Goal: Task Accomplishment & Management: Use online tool/utility

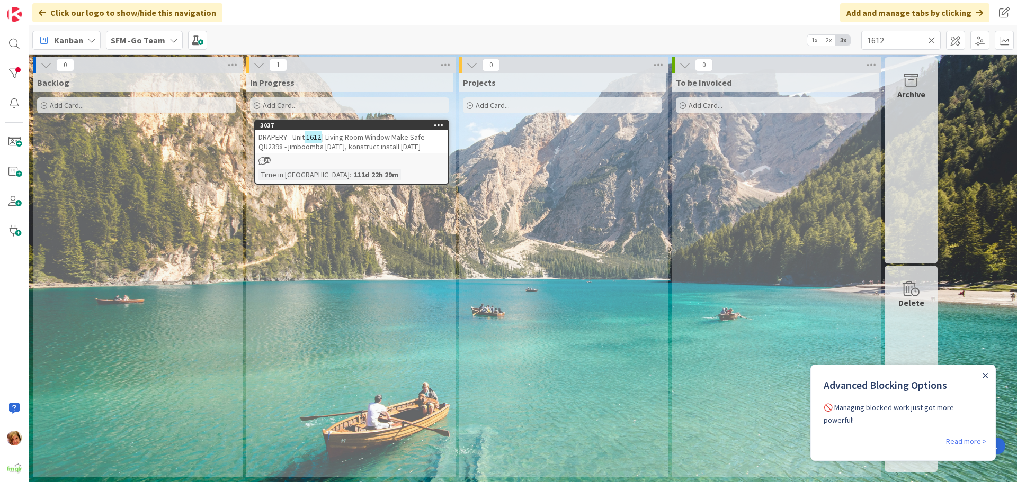
click at [985, 374] on icon "Close Announcement" at bounding box center [984, 375] width 5 height 5
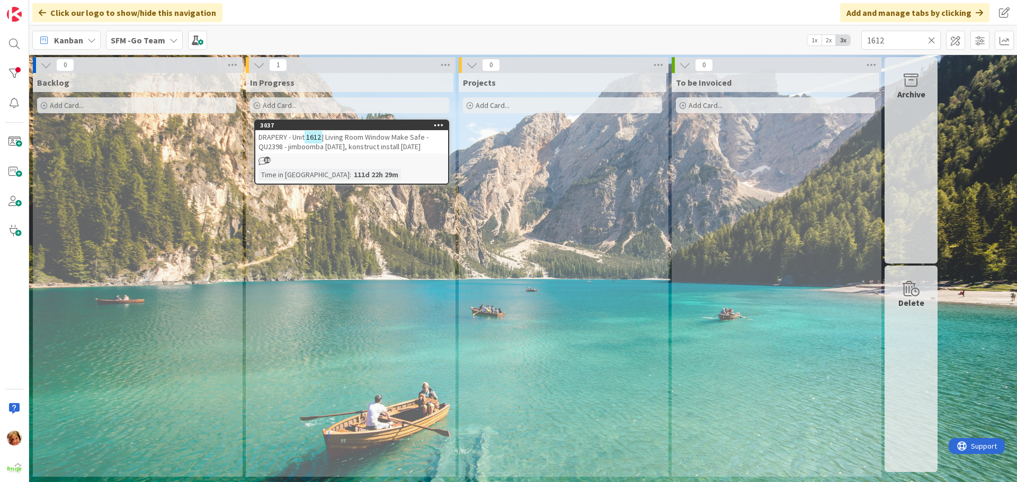
click at [932, 39] on icon at bounding box center [931, 40] width 7 height 10
click at [926, 39] on input "text" at bounding box center [900, 40] width 79 height 19
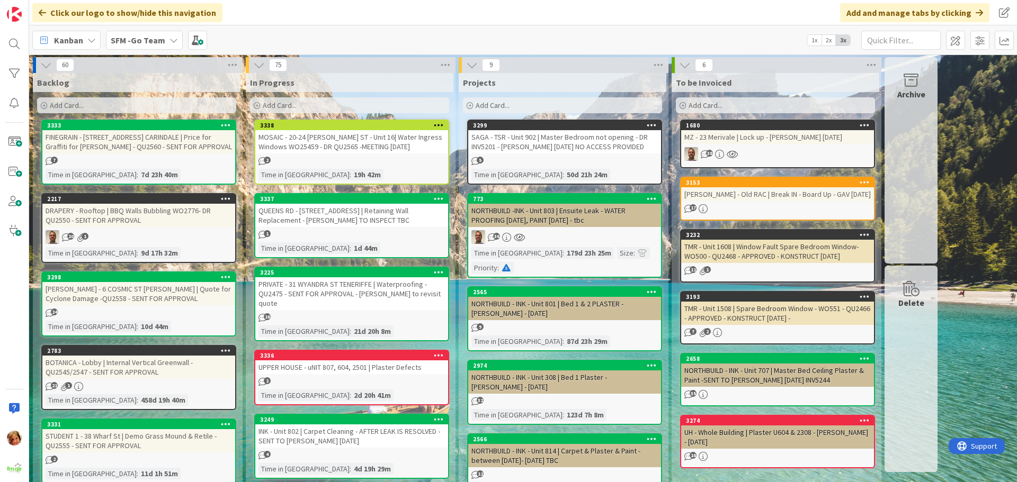
click at [770, 139] on div "MZ - 23 Merivale | Lock up - [PERSON_NAME] [DATE]" at bounding box center [777, 137] width 193 height 14
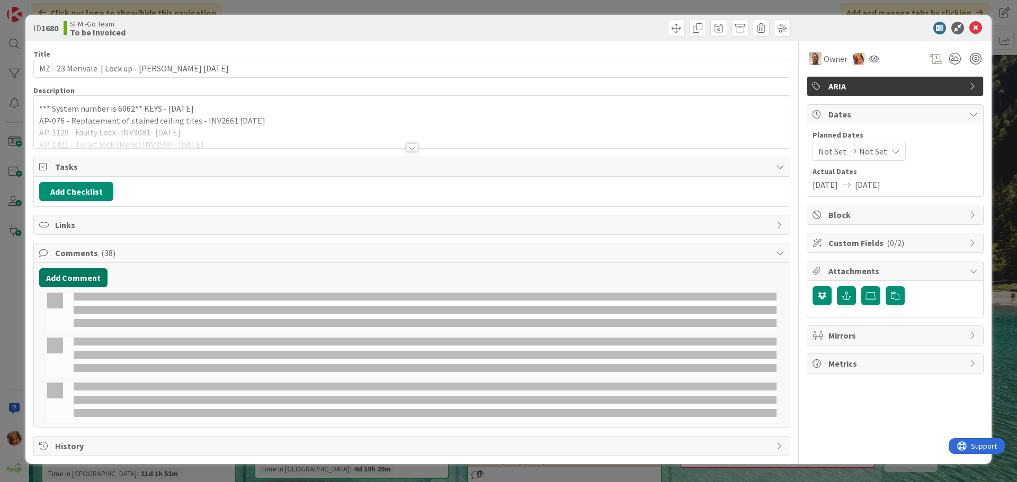
click at [64, 272] on button "Add Comment" at bounding box center [73, 277] width 68 height 19
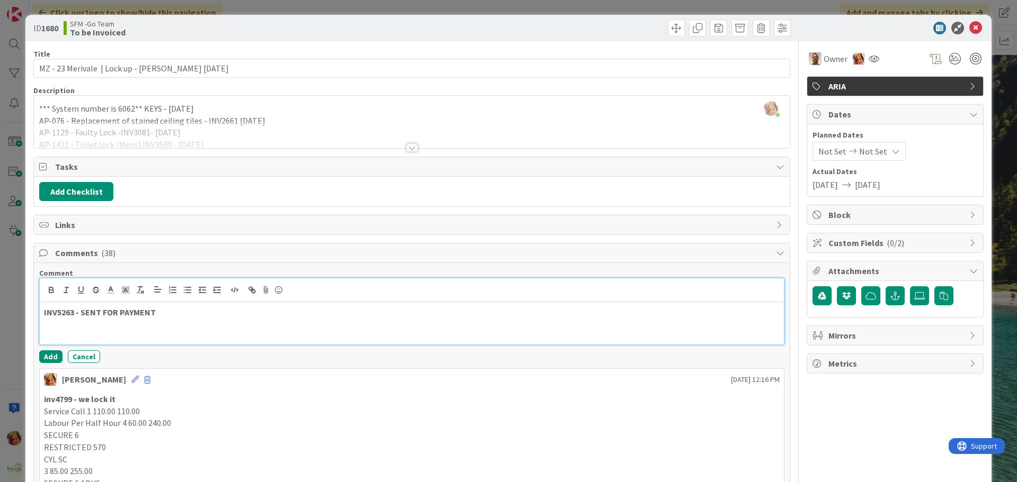
click at [179, 315] on p "INV5263 - SENT FOR PAYMENT" at bounding box center [411, 313] width 735 height 12
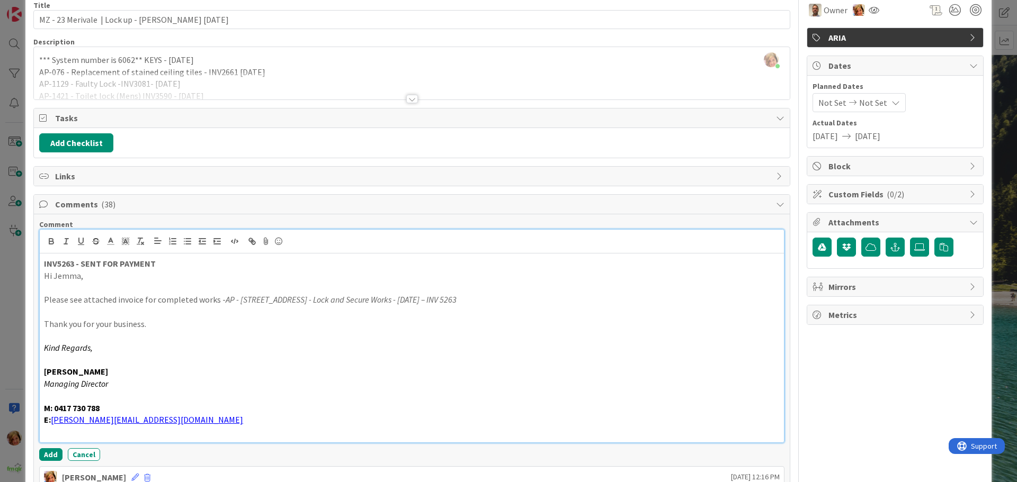
scroll to position [106, 0]
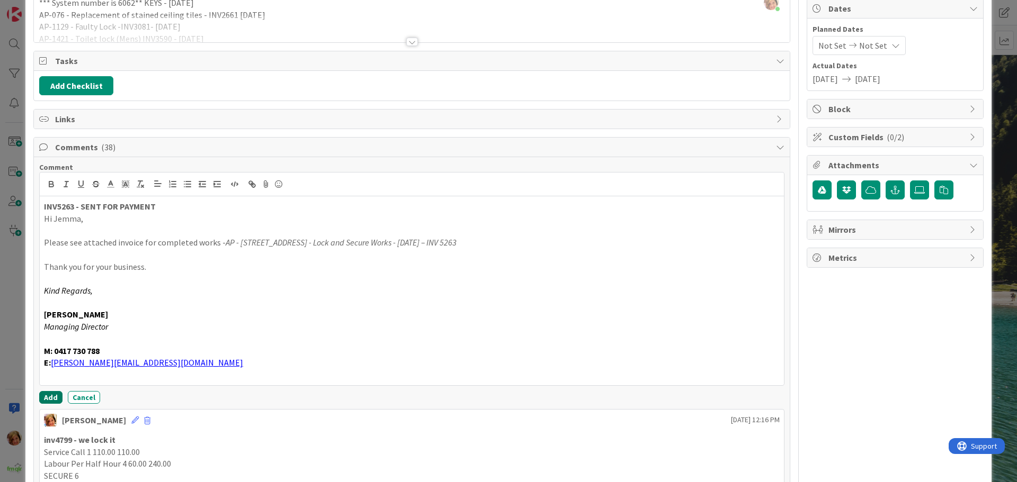
click at [43, 396] on button "Add" at bounding box center [50, 397] width 23 height 13
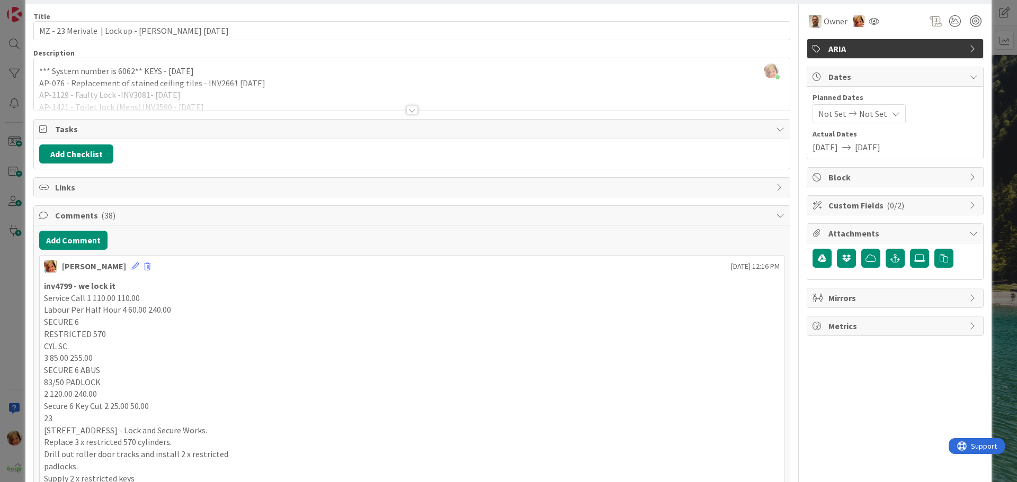
scroll to position [0, 0]
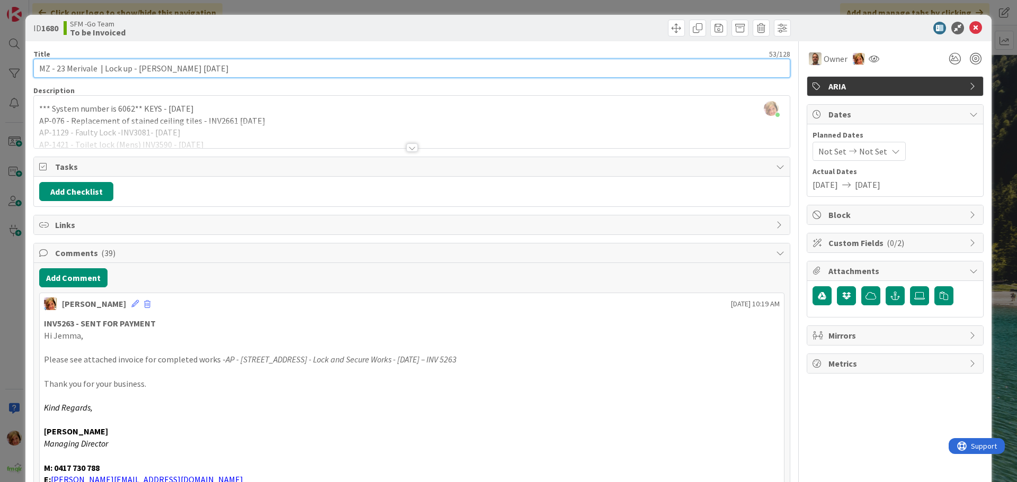
click at [283, 63] on input "MZ - 23 Merivale | Lock up - [PERSON_NAME] [DATE]" at bounding box center [411, 68] width 757 height 19
type input "MZ - 23 Merivale | Lock up - [PERSON_NAME] [DATE] - INV5263"
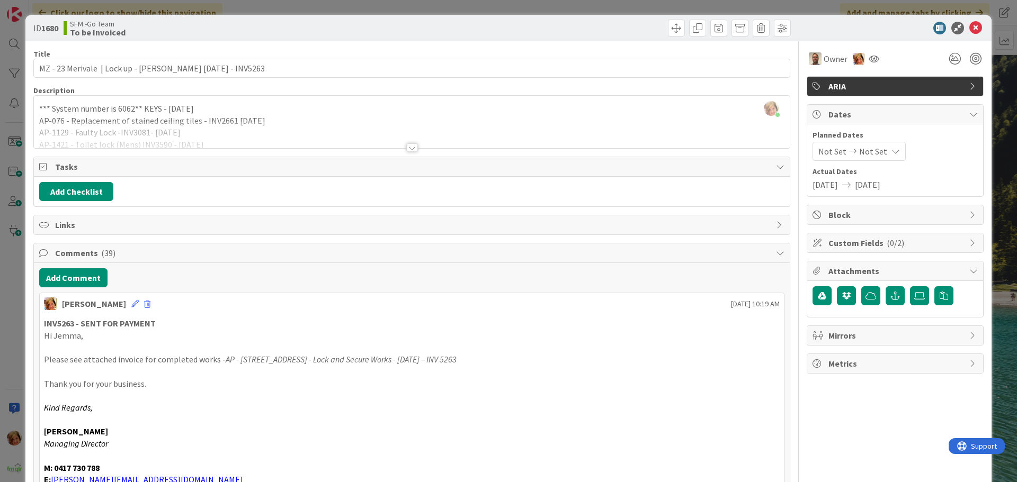
click at [560, 28] on div at bounding box center [603, 28] width 376 height 17
click at [731, 28] on span at bounding box center [739, 28] width 17 height 17
click at [748, 76] on button "Archive" at bounding box center [758, 77] width 42 height 19
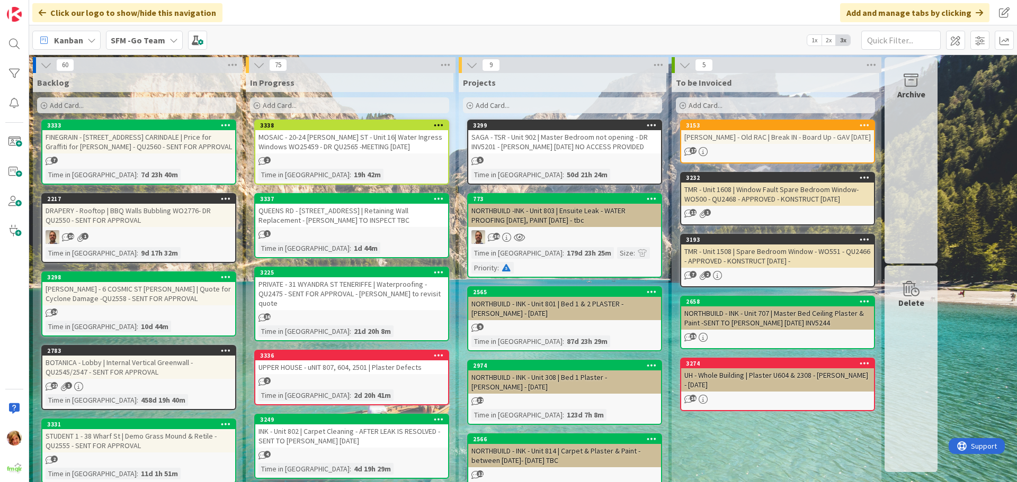
click at [755, 144] on div "[PERSON_NAME] - Old RAC | Break IN - Board Up - GAV [DATE]" at bounding box center [777, 137] width 193 height 14
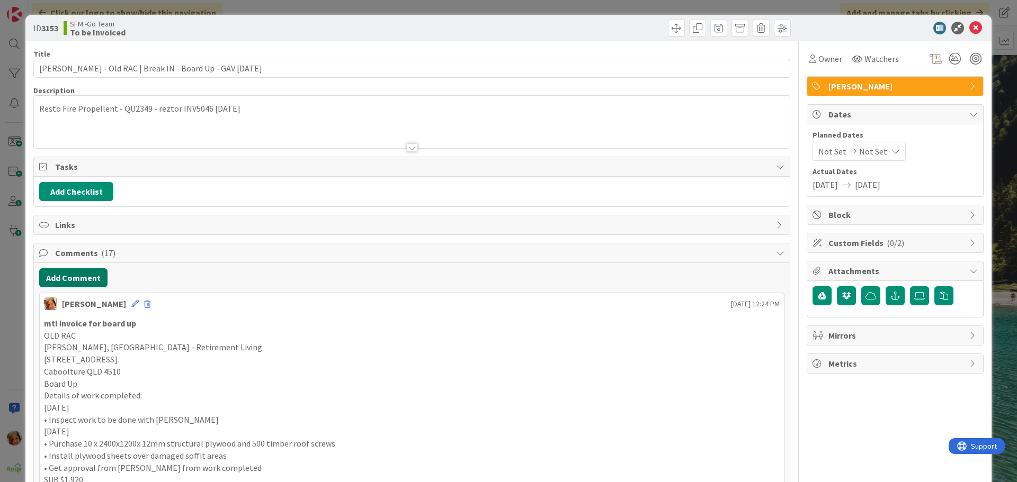
click at [61, 276] on button "Add Comment" at bounding box center [73, 277] width 68 height 19
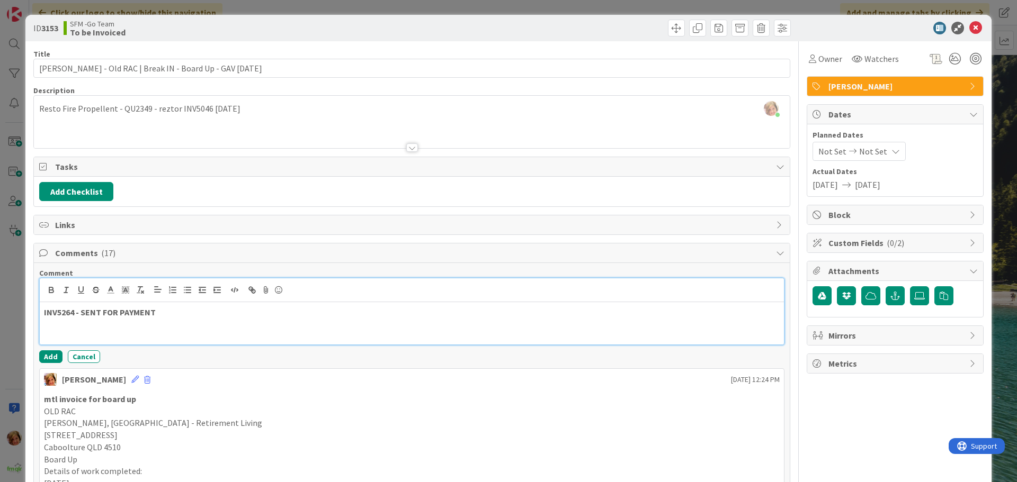
click at [184, 315] on p "INV5264 - SENT FOR PAYMENT" at bounding box center [411, 313] width 735 height 12
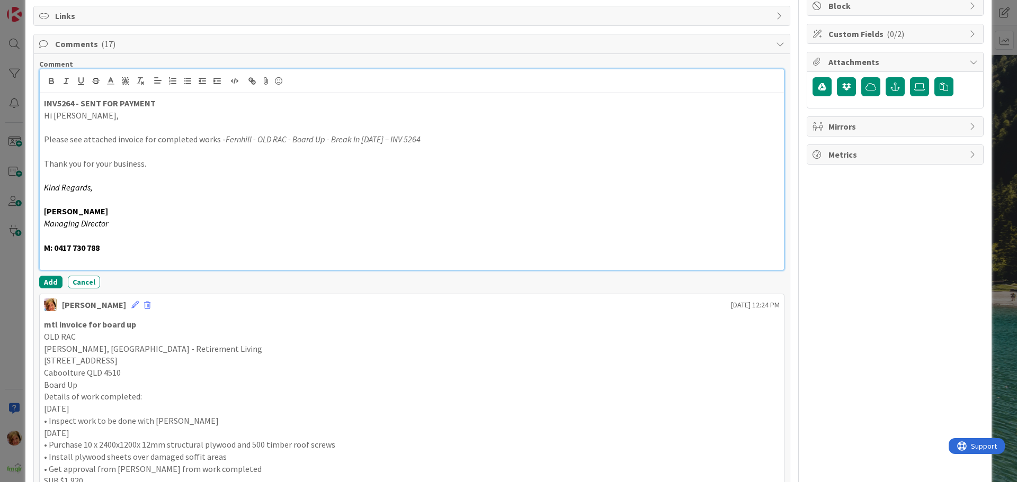
scroll to position [212, 0]
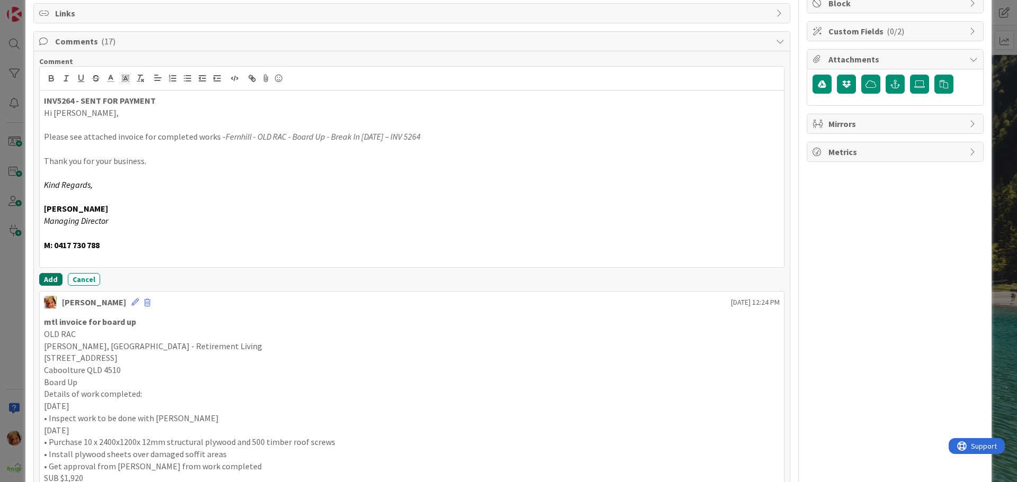
click at [44, 278] on button "Add" at bounding box center [50, 279] width 23 height 13
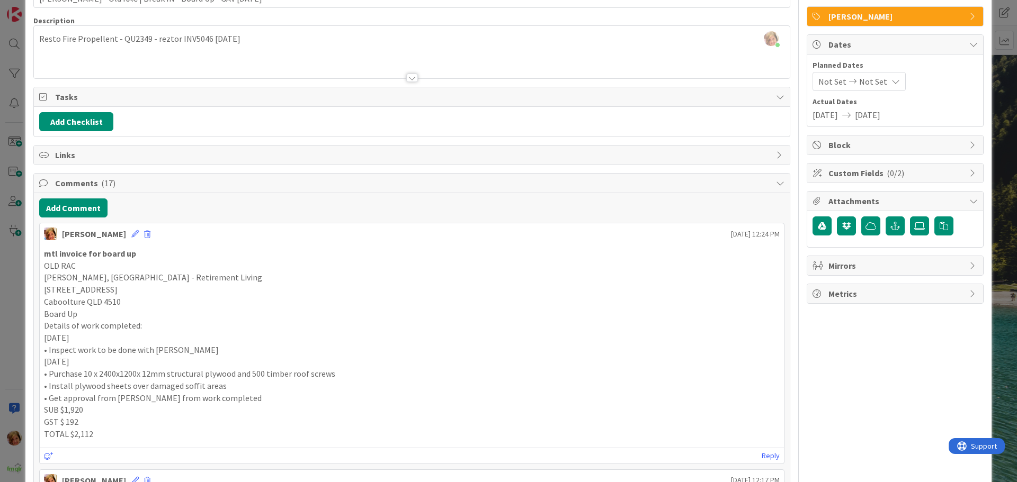
scroll to position [0, 0]
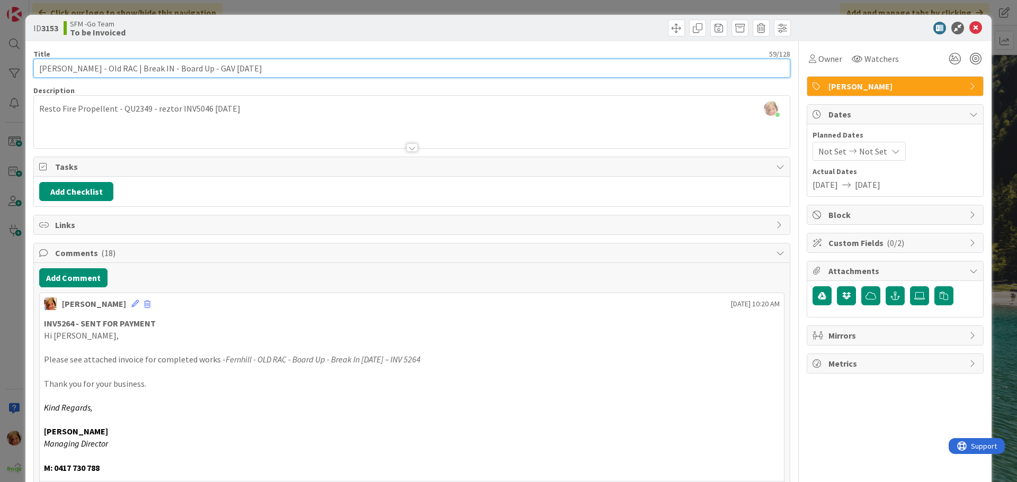
click at [275, 66] on input "[PERSON_NAME] - Old RAC | Break IN - Board Up - GAV [DATE]" at bounding box center [411, 68] width 757 height 19
type input "[PERSON_NAME] - Old RAC | Break IN - Board Up - GAV [DATE] - INV5264"
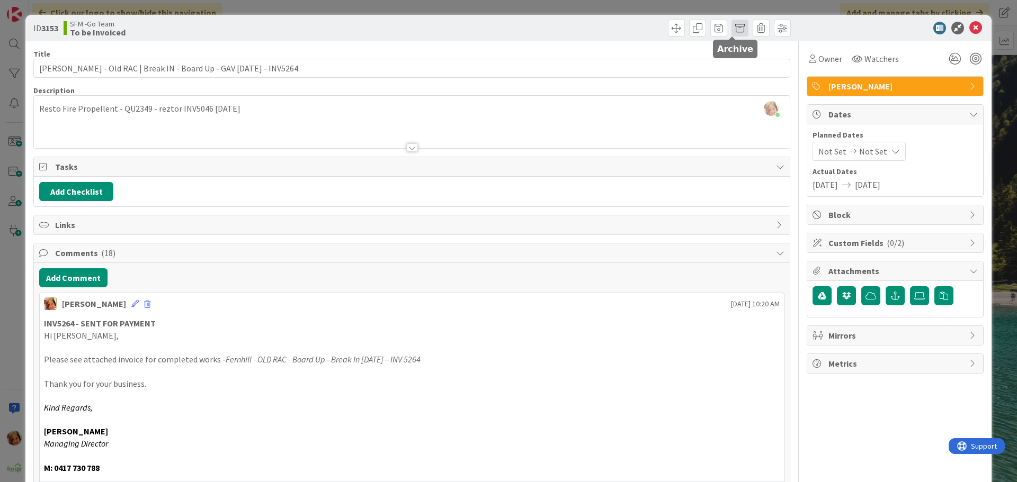
click at [731, 25] on span at bounding box center [739, 28] width 17 height 17
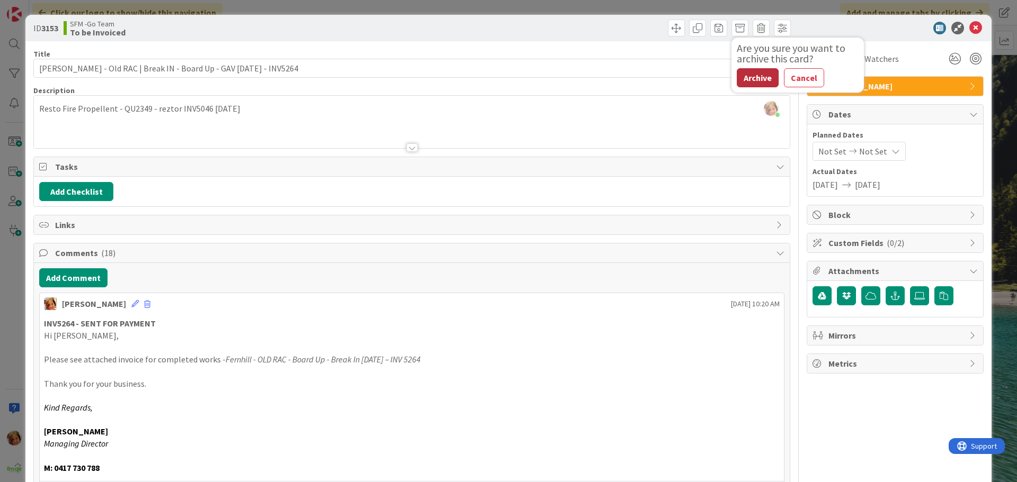
click at [749, 75] on button "Archive" at bounding box center [758, 77] width 42 height 19
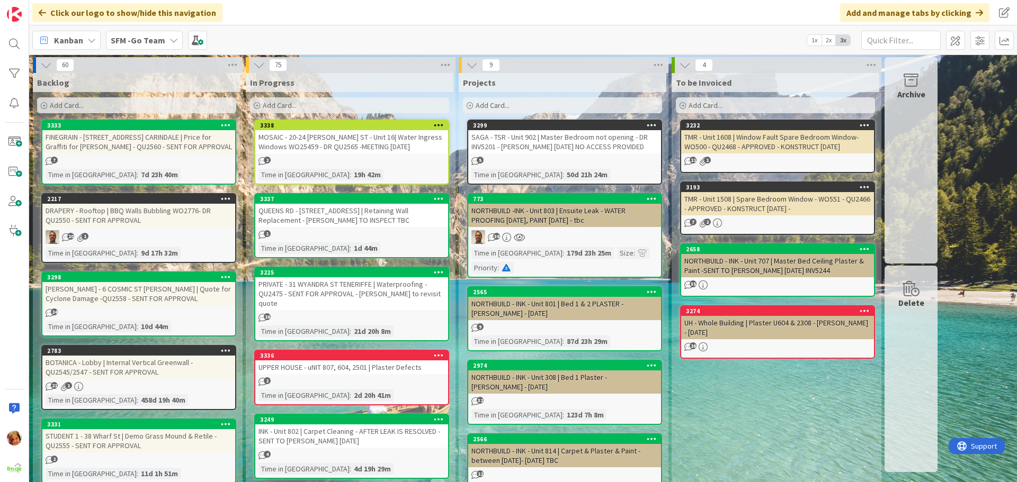
click at [764, 262] on div "NORTHBUILD - INK - Unit 707 | Master Bed Ceiling Plaster & Paint -SENT TO [PERS…" at bounding box center [777, 265] width 193 height 23
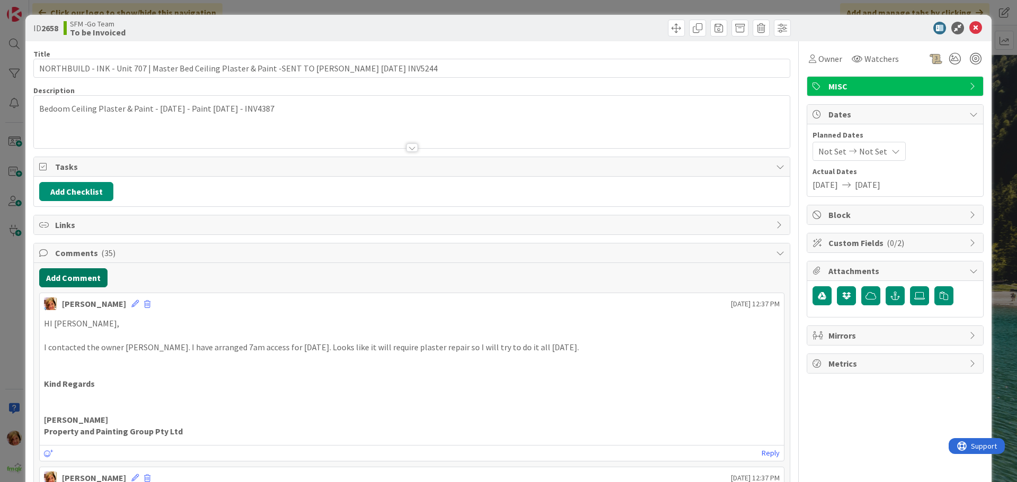
click at [86, 280] on button "Add Comment" at bounding box center [73, 277] width 68 height 19
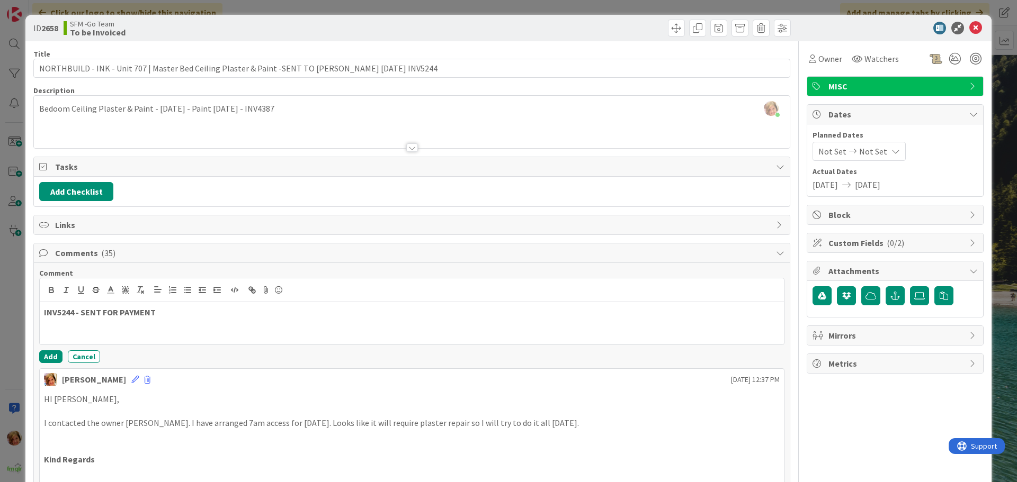
drag, startPoint x: 55, startPoint y: 248, endPoint x: -63, endPoint y: 263, distance: 118.9
click at [173, 320] on p at bounding box center [411, 325] width 735 height 12
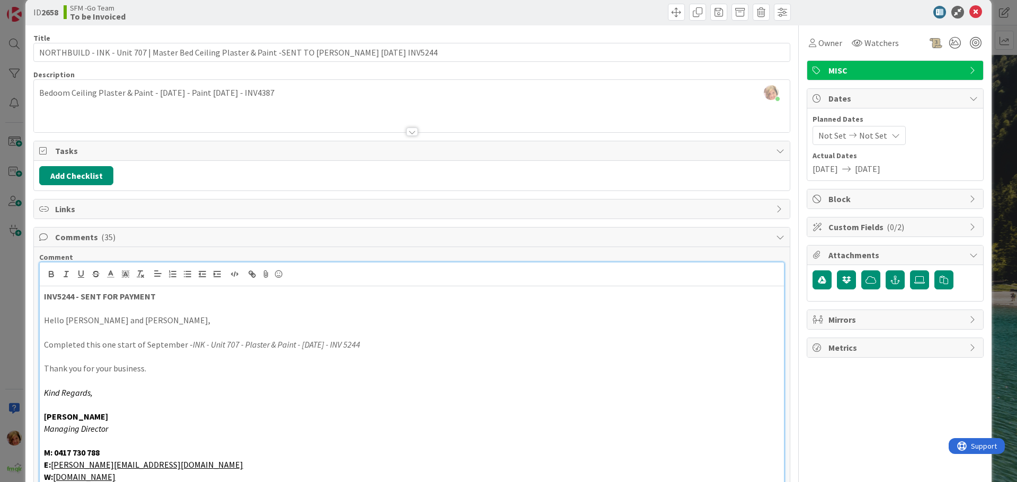
scroll to position [175, 0]
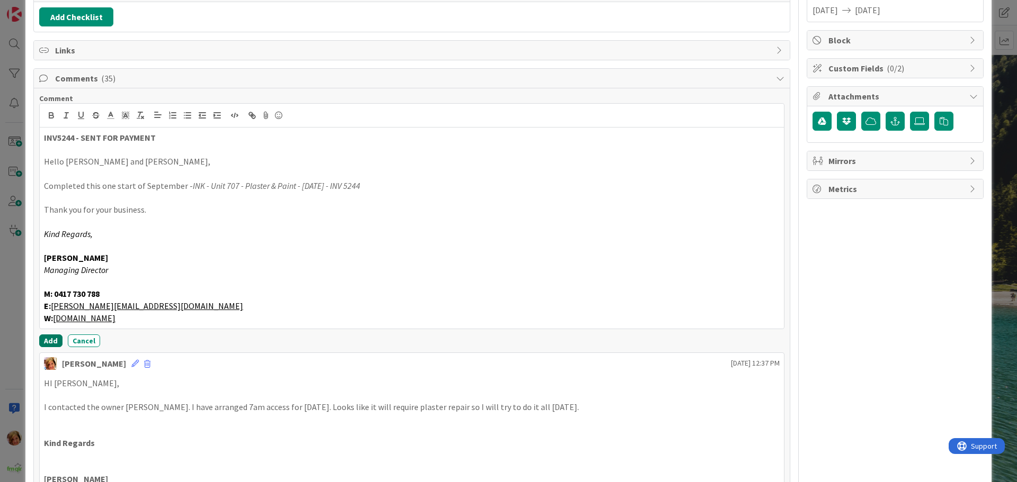
click at [47, 343] on button "Add" at bounding box center [50, 341] width 23 height 13
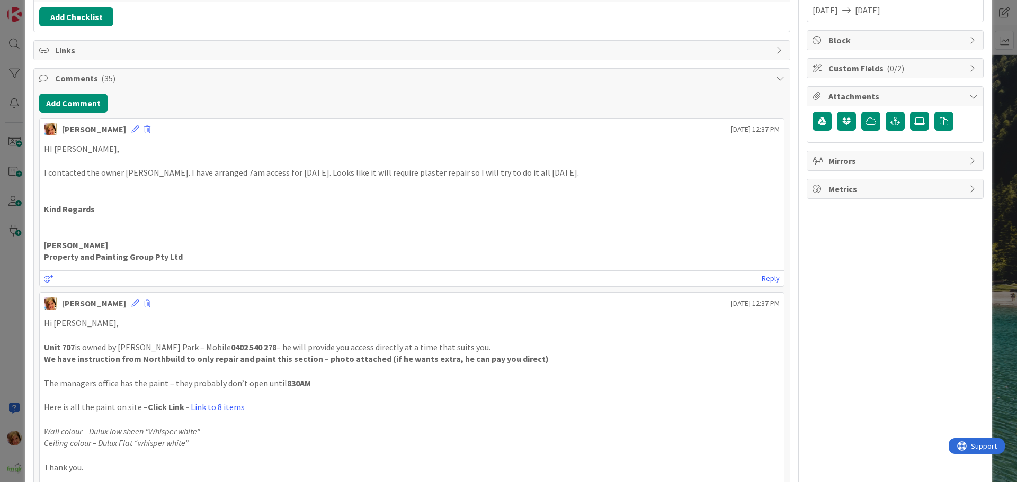
scroll to position [0, 0]
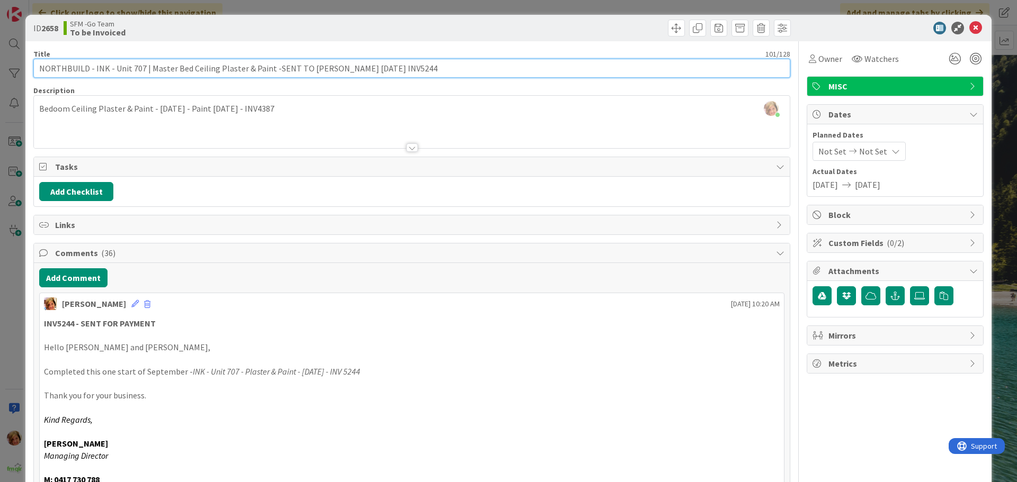
click at [429, 69] on input "NORTHBUILD - INK - Unit 707 | Master Bed Ceiling Plaster & Paint -SENT TO [PERS…" at bounding box center [411, 68] width 757 height 19
click at [378, 67] on input "NORTHBUILD - INK - Unit 707 | Master Bed Ceiling Plaster & Paint -SENT TO [PERS…" at bounding box center [411, 68] width 757 height 19
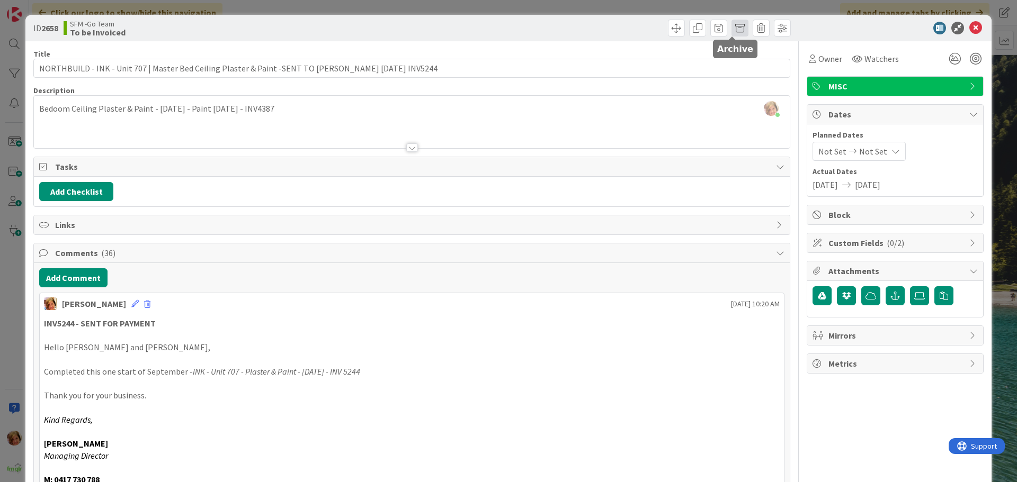
click at [731, 29] on span at bounding box center [739, 28] width 17 height 17
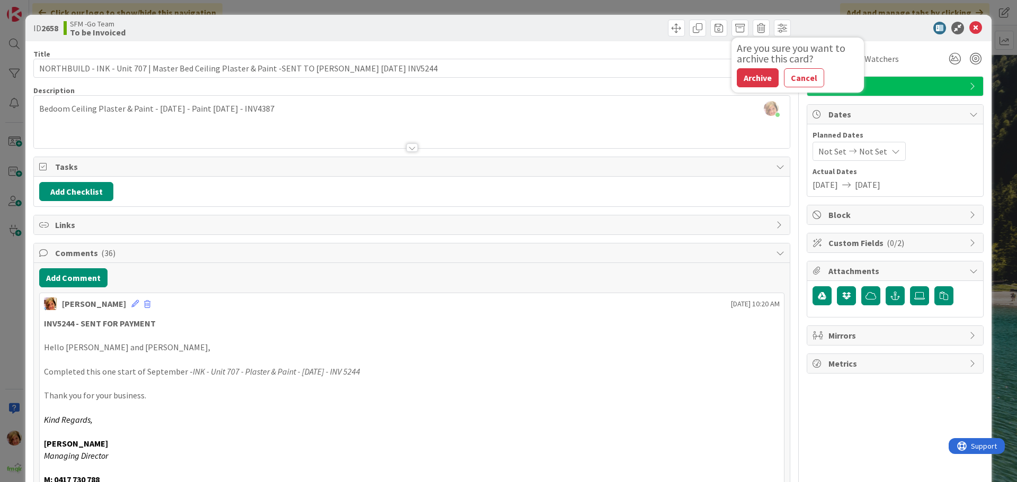
drag, startPoint x: 748, startPoint y: 71, endPoint x: 748, endPoint y: 77, distance: 5.8
click at [748, 71] on button "Archive" at bounding box center [758, 77] width 42 height 19
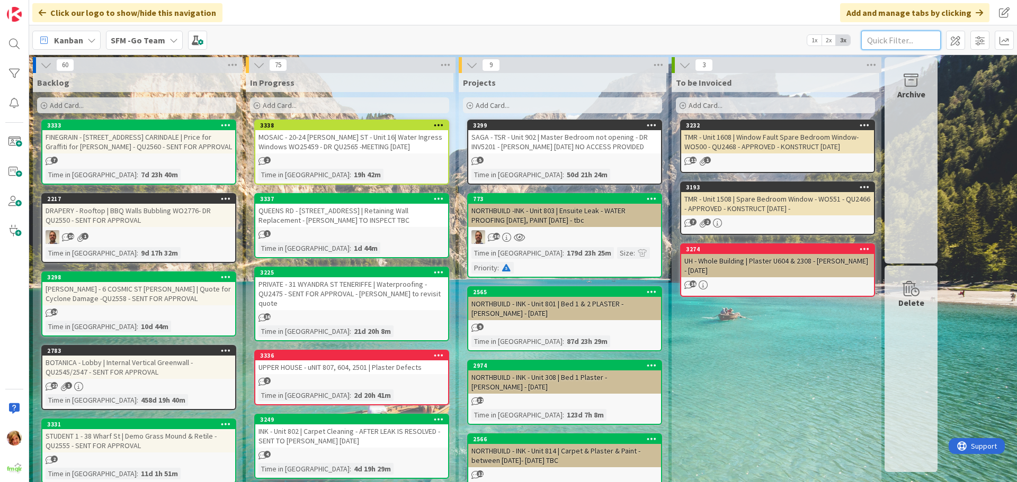
click at [903, 39] on input "text" at bounding box center [900, 40] width 79 height 19
type input "439"
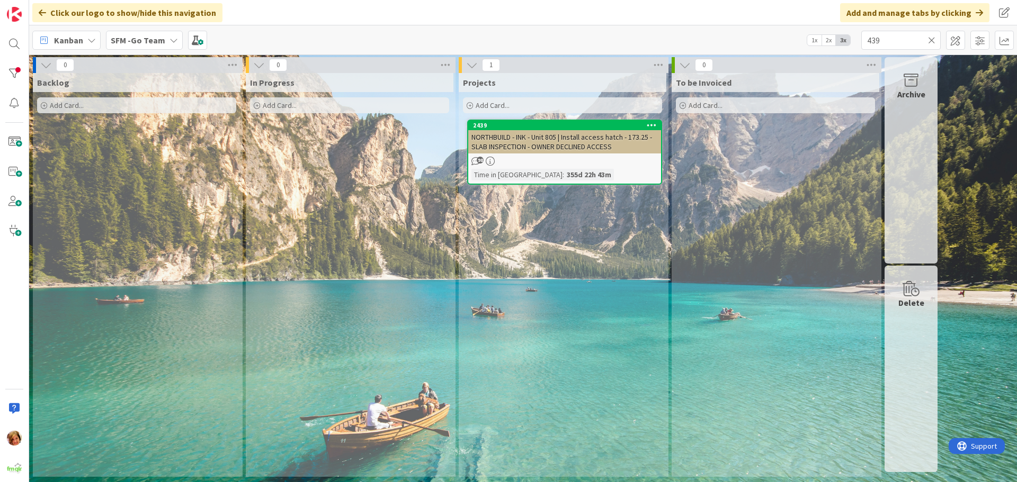
click at [930, 37] on icon at bounding box center [931, 40] width 7 height 10
